Goal: Information Seeking & Learning: Learn about a topic

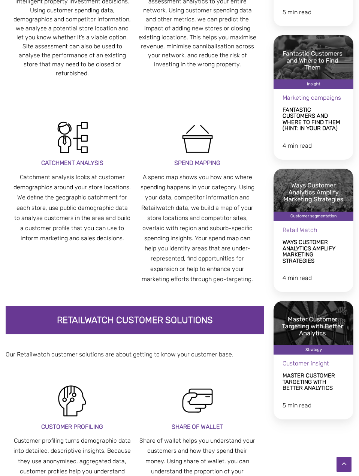
scroll to position [985, 0]
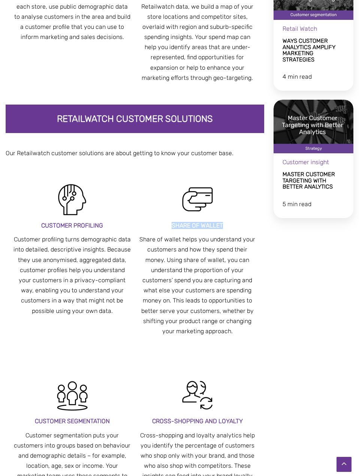
drag, startPoint x: 227, startPoint y: 224, endPoint x: 166, endPoint y: 225, distance: 60.3
click at [166, 225] on h3 "Share of Wallet" at bounding box center [197, 225] width 118 height 7
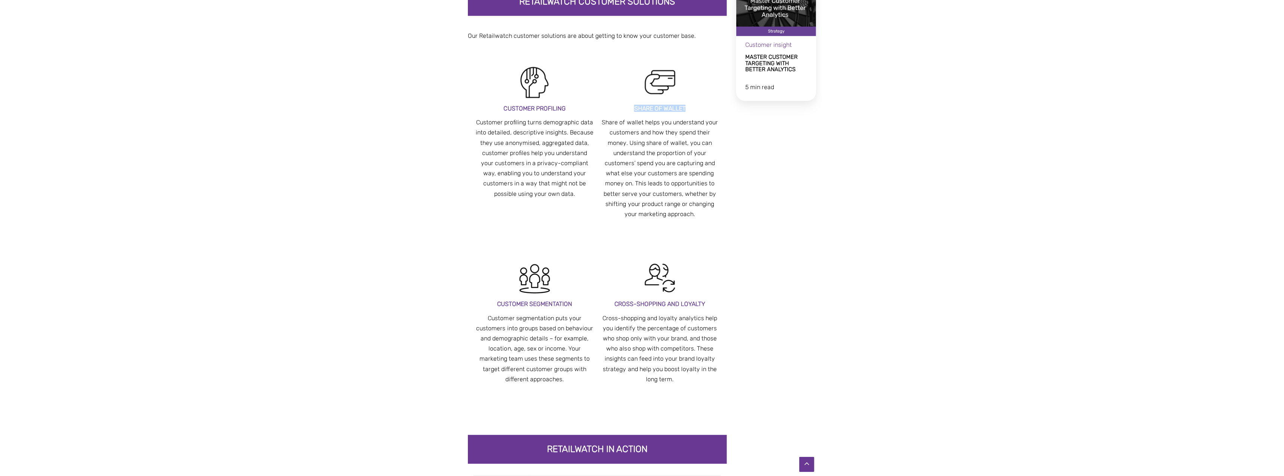
scroll to position [1059, 0]
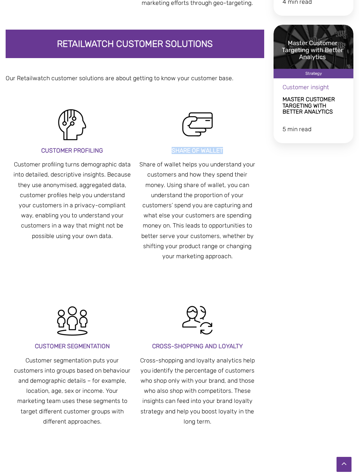
copy span "Share of Wallet"
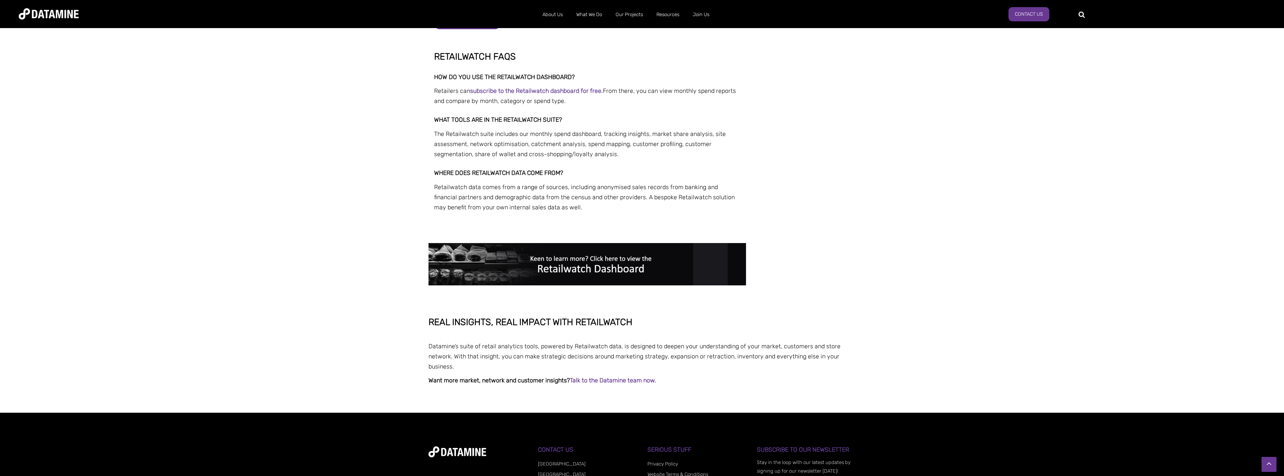
scroll to position [1779, 0]
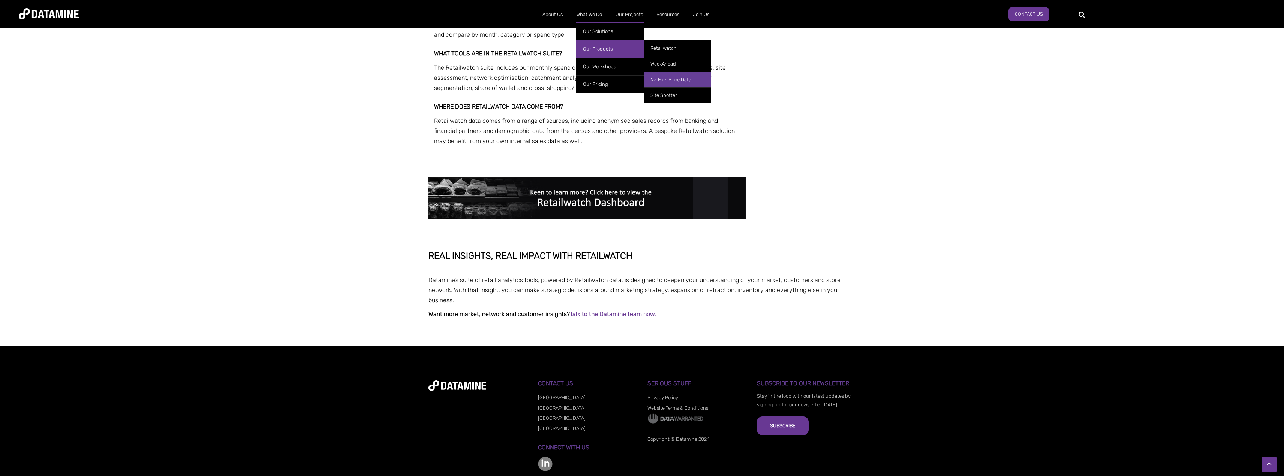
click at [359, 78] on link "NZ Fuel Price Data" at bounding box center [676, 80] width 67 height 16
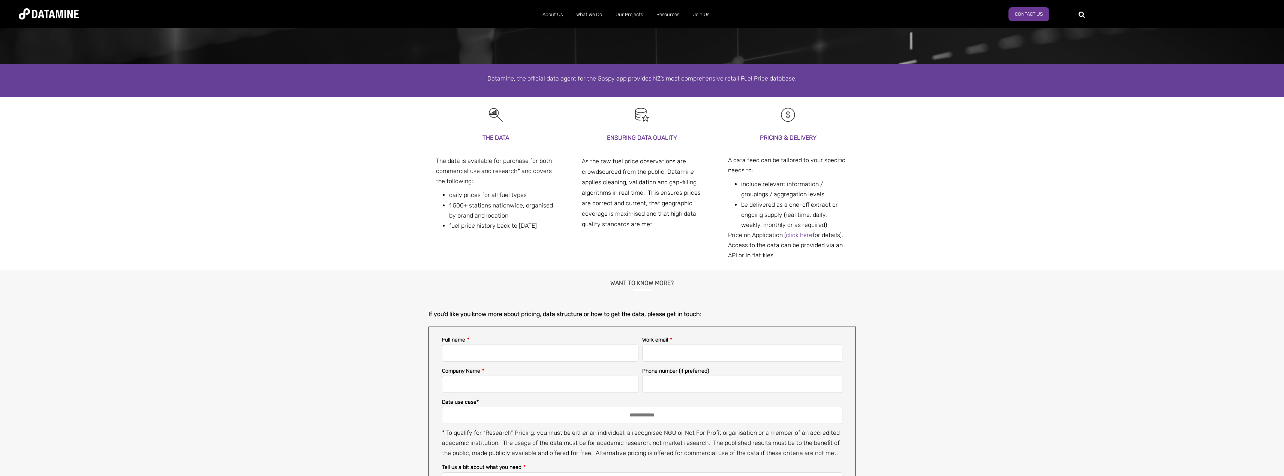
scroll to position [37, 0]
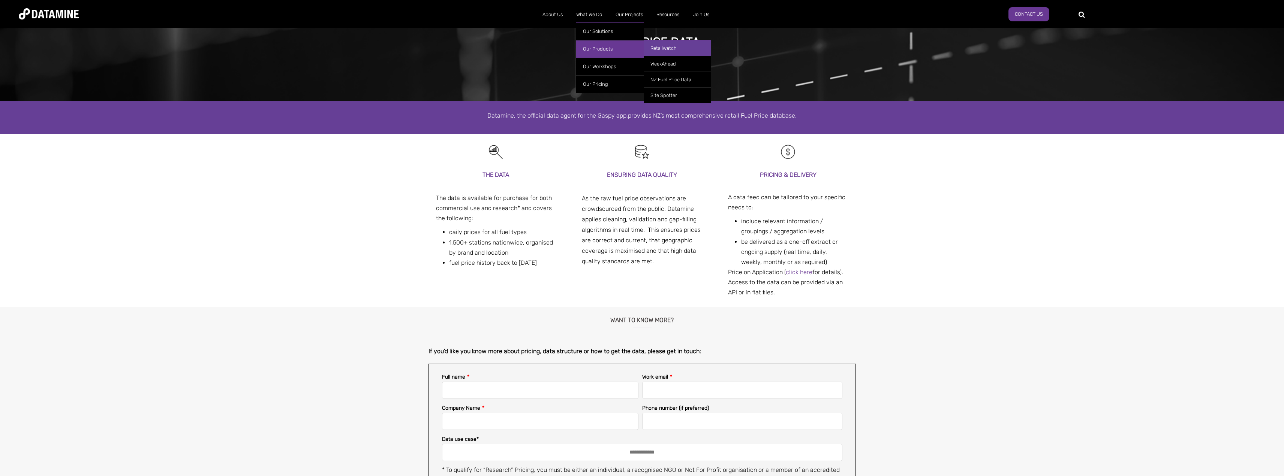
click at [676, 44] on link "Retailwatch" at bounding box center [676, 48] width 67 height 16
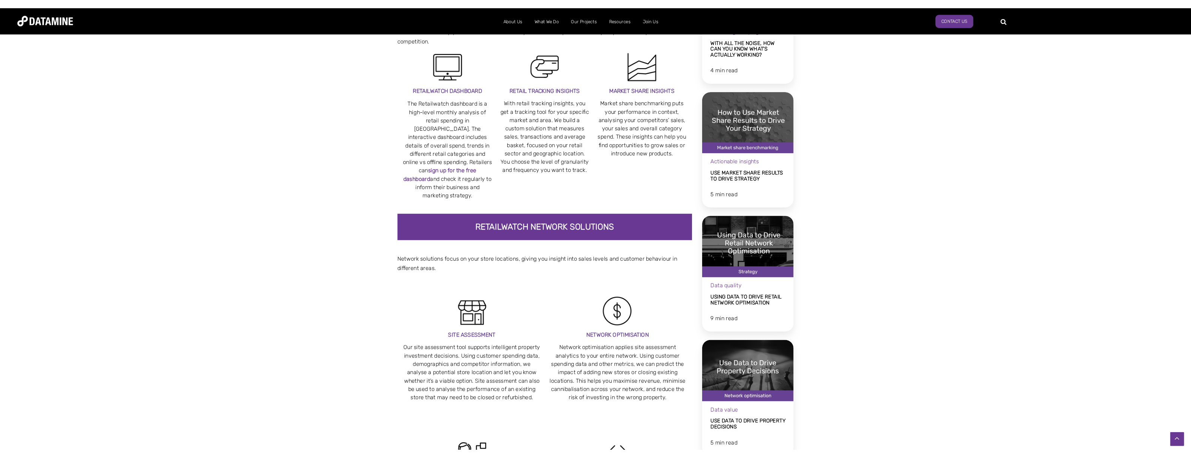
scroll to position [337, 0]
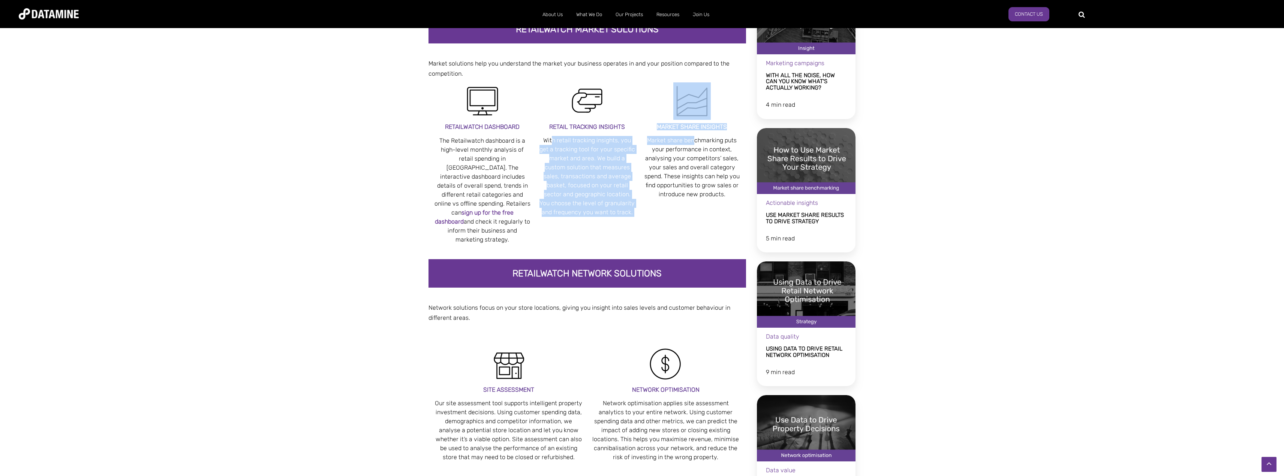
drag, startPoint x: 548, startPoint y: 139, endPoint x: 693, endPoint y: 145, distance: 145.2
click at [693, 145] on div "Retailwatch Dashboard The Retailwatch dashboard is a high-level monthly analysi…" at bounding box center [587, 170] width 307 height 177
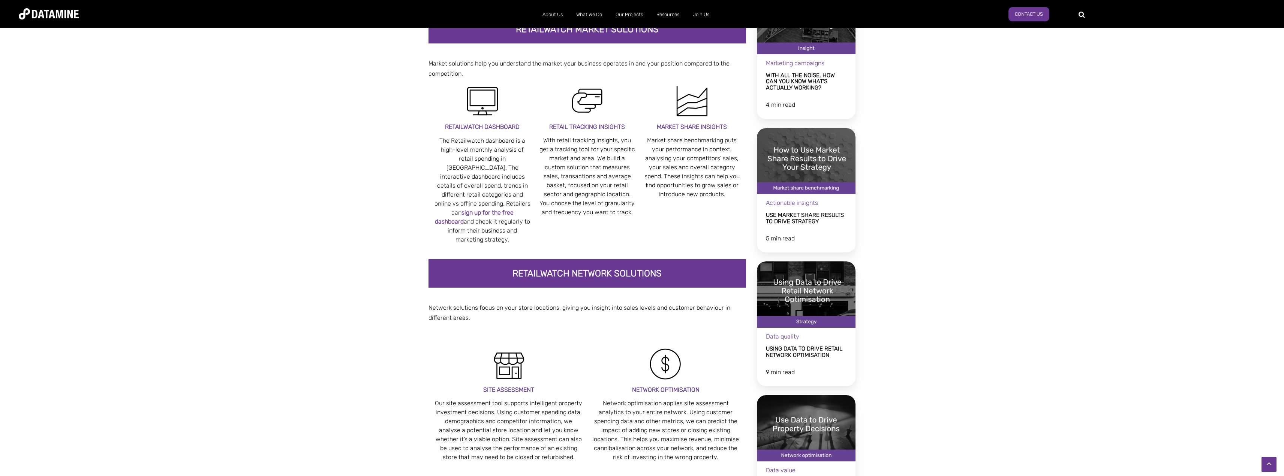
click at [702, 192] on span "Market share benchmarking puts your performance in context, analysing your comp…" at bounding box center [691, 167] width 95 height 61
drag, startPoint x: 679, startPoint y: 139, endPoint x: 722, endPoint y: 138, distance: 43.1
click at [722, 138] on p "Market share benchmarking puts your performance in context, analysing your comp…" at bounding box center [691, 167] width 97 height 63
copy span "Market share benchmarking"
